Goal: Task Accomplishment & Management: Complete application form

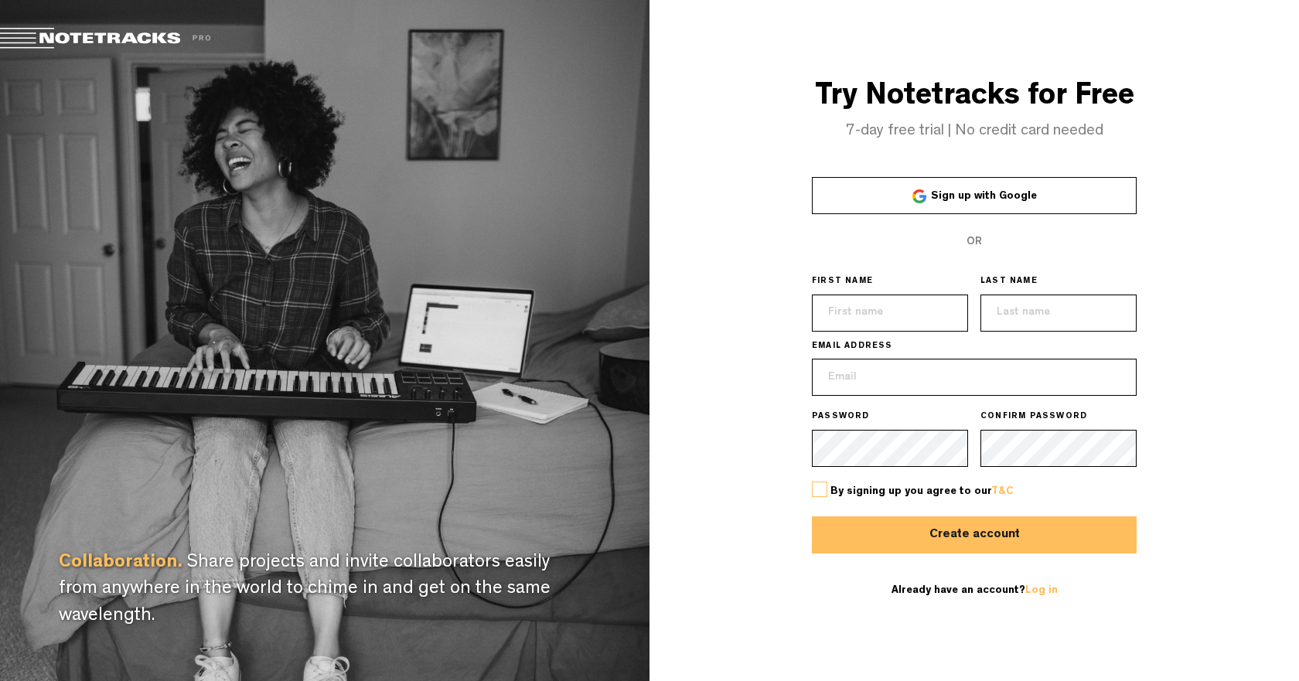
click at [1015, 199] on span "Sign up with Google" at bounding box center [984, 196] width 106 height 11
click at [926, 203] on div at bounding box center [920, 196] width 14 height 14
click at [963, 197] on span "Sign up with Google" at bounding box center [984, 196] width 106 height 11
click at [936, 191] on span "Sign up with Google" at bounding box center [984, 196] width 106 height 11
click at [973, 544] on button "Create account" at bounding box center [974, 535] width 325 height 37
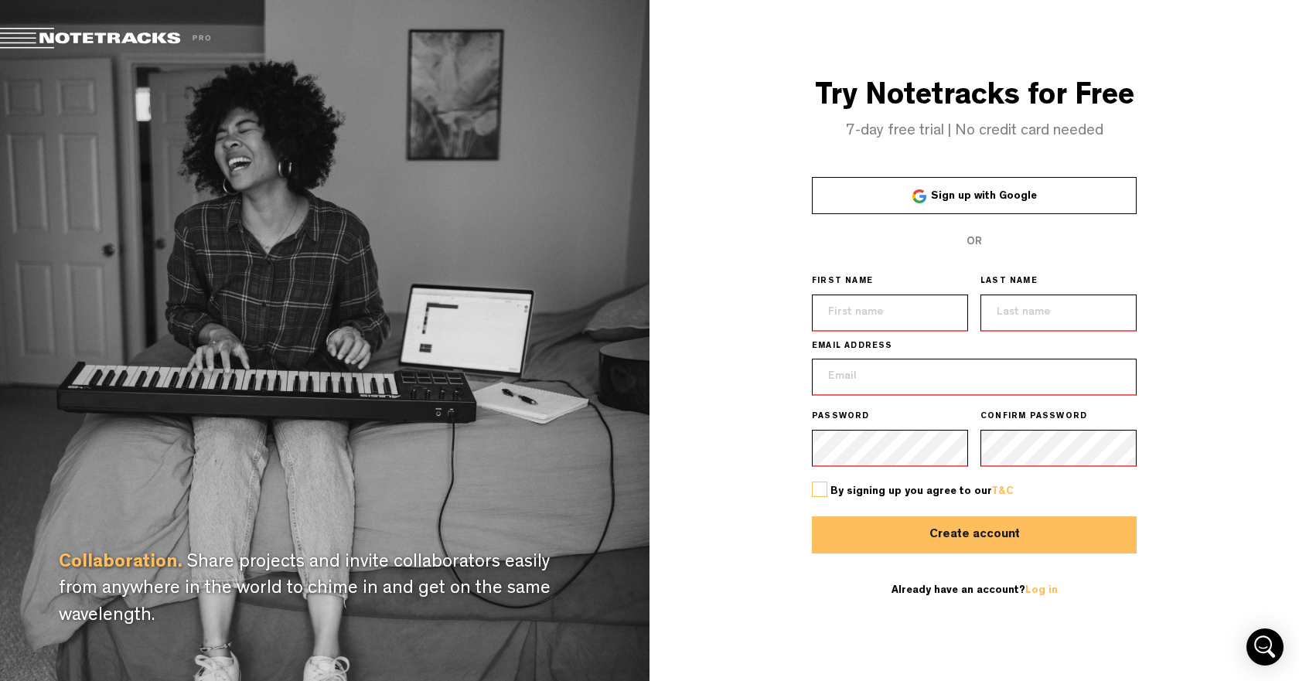
click at [936, 191] on span "Sign up with Google" at bounding box center [984, 196] width 106 height 11
